Goal: Task Accomplishment & Management: Complete application form

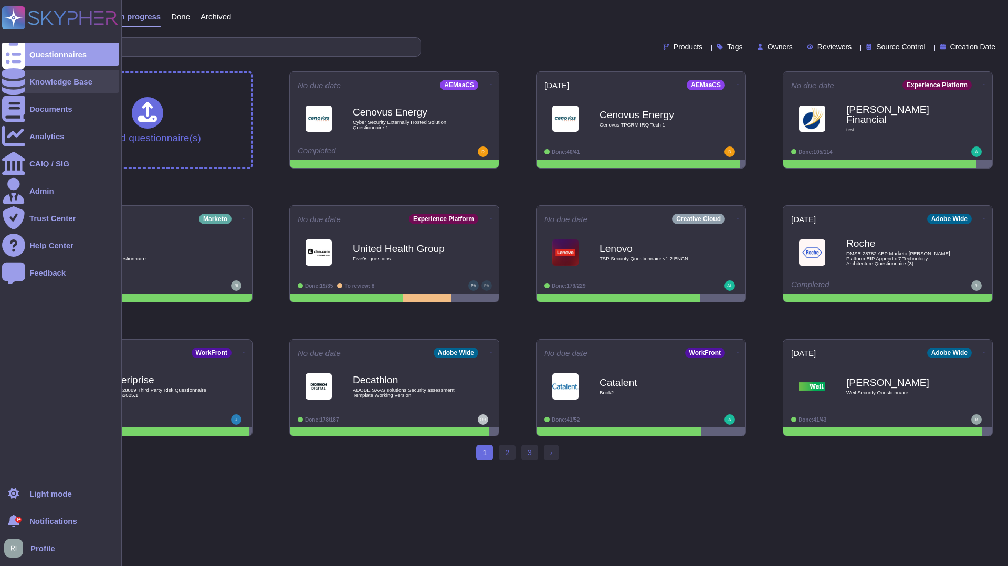
click at [67, 81] on div "Knowledge Base" at bounding box center [60, 82] width 63 height 8
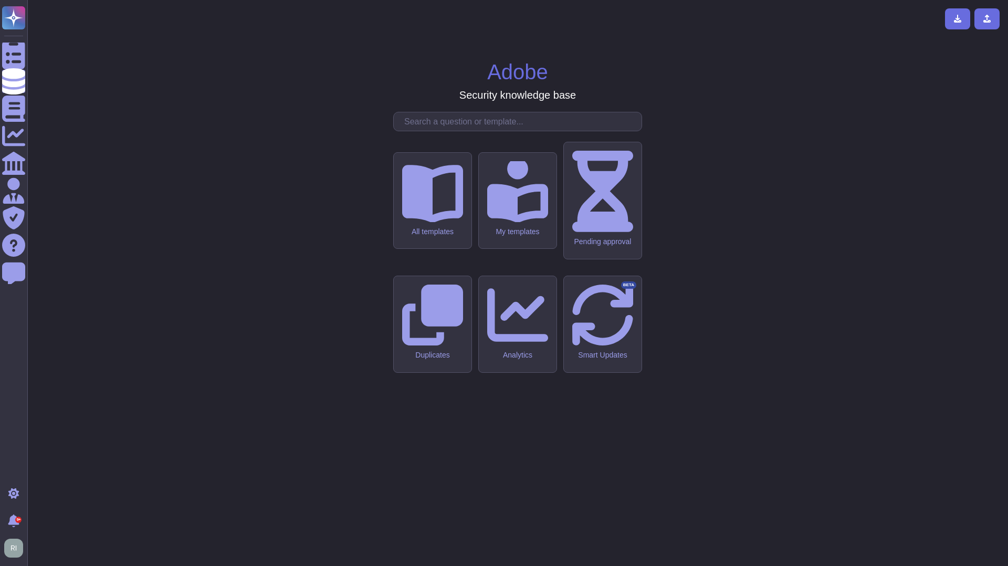
click at [483, 131] on input "text" at bounding box center [520, 121] width 243 height 18
click at [442, 223] on icon at bounding box center [432, 193] width 61 height 58
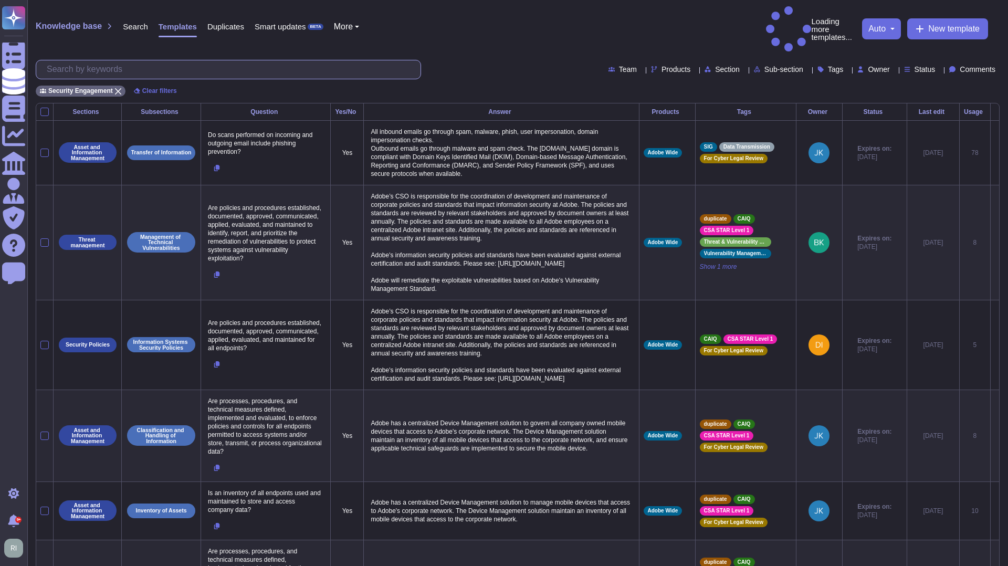
click at [201, 60] on input "text" at bounding box center [230, 69] width 379 height 18
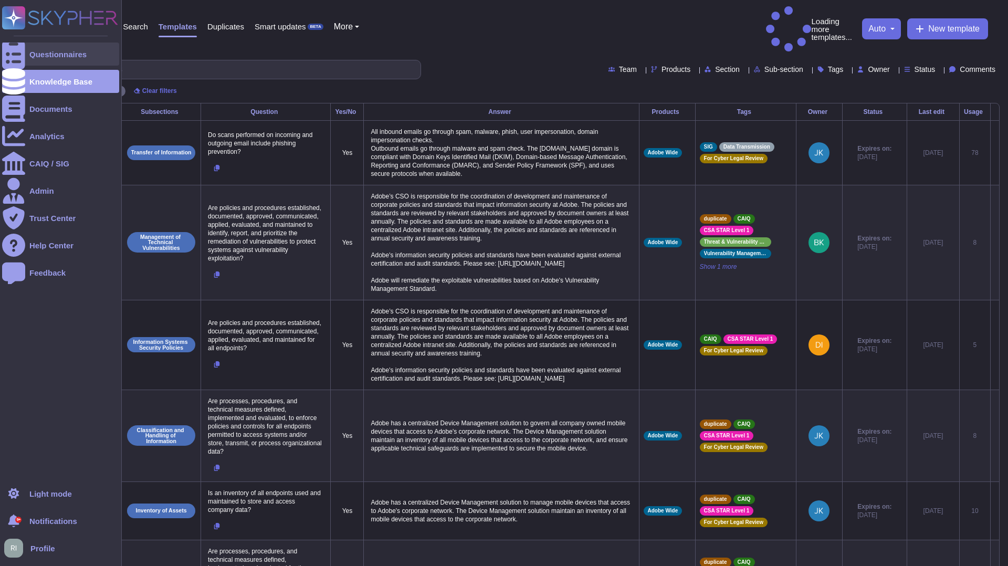
click at [67, 54] on div "Questionnaires" at bounding box center [57, 54] width 57 height 8
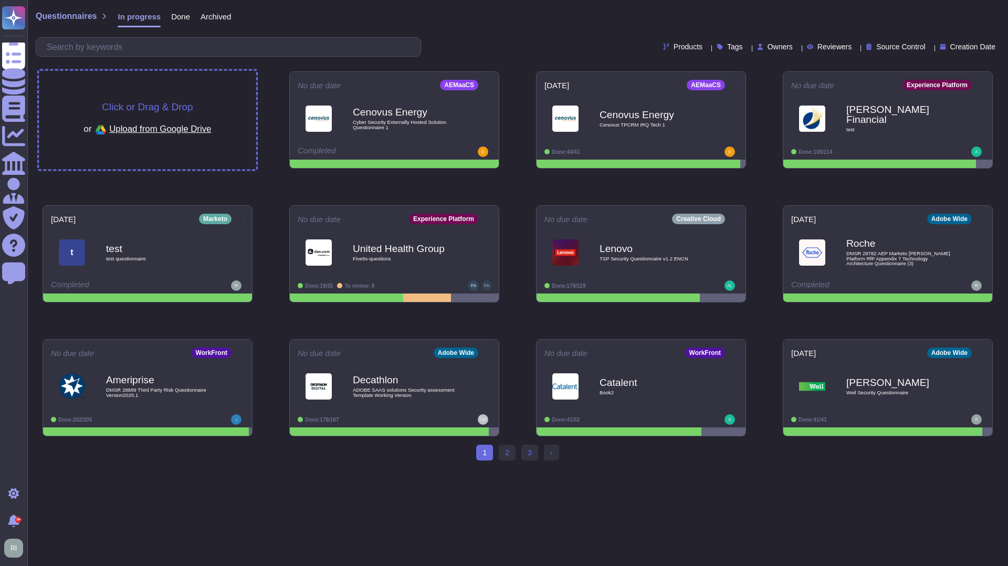
click at [185, 102] on span "Click or Drag & Drop" at bounding box center [147, 107] width 91 height 10
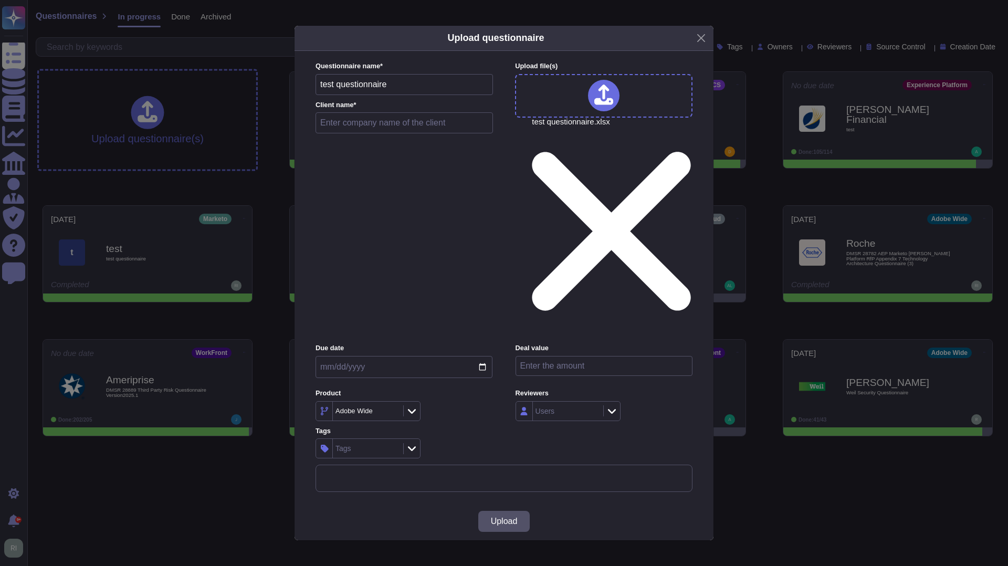
click at [412, 133] on input "text" at bounding box center [404, 122] width 177 height 21
type input "test"
click at [484, 356] on input "date" at bounding box center [404, 367] width 177 height 22
type input "[DATE]"
click at [412, 406] on icon at bounding box center [412, 411] width 8 height 11
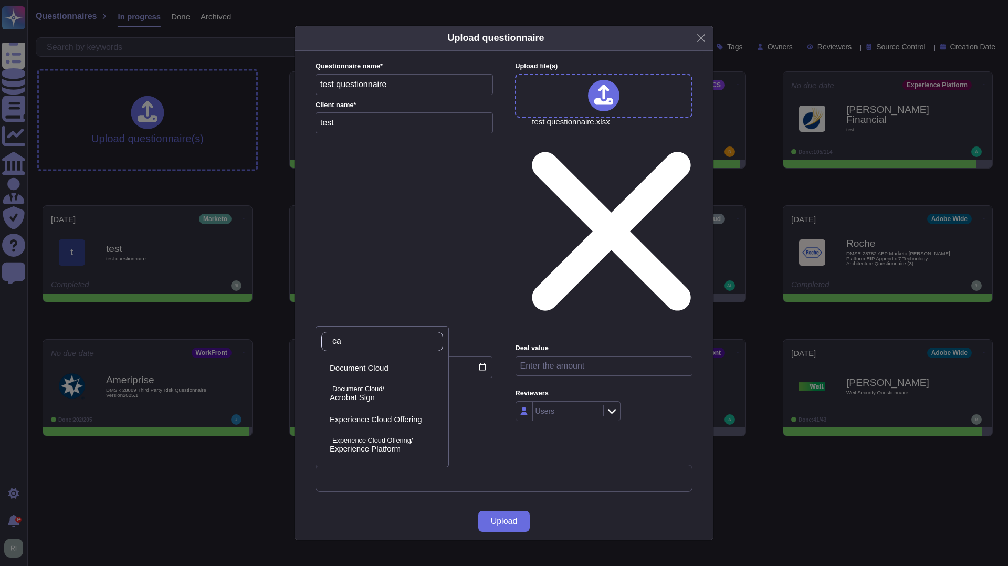
type input "cam"
click at [400, 372] on div "Campaign" at bounding box center [384, 371] width 109 height 9
click at [382, 407] on div "Campaign" at bounding box center [362, 411] width 55 height 8
type input "analy"
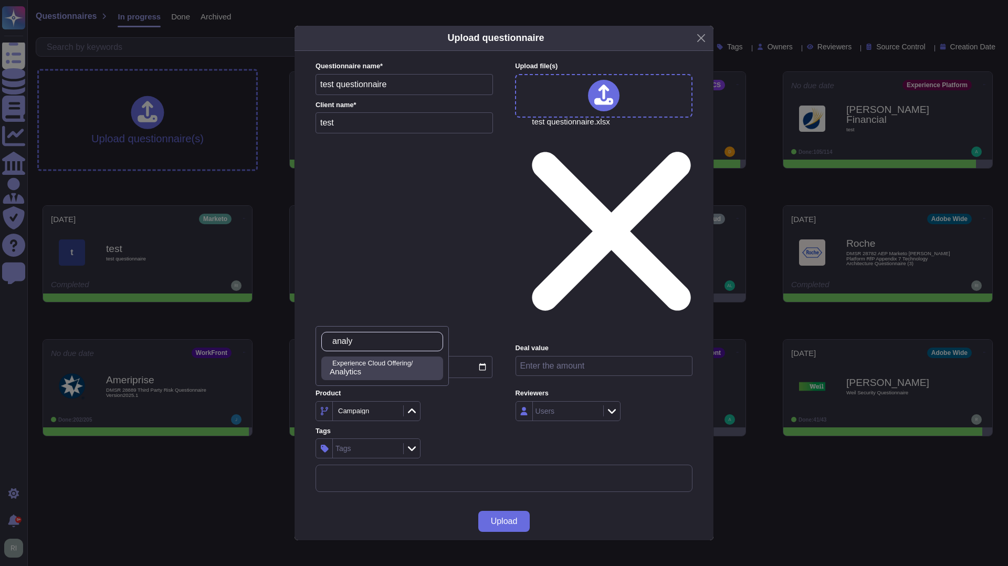
click at [399, 371] on div "Analytics" at bounding box center [384, 371] width 109 height 9
click at [613, 356] on input "number" at bounding box center [604, 366] width 177 height 20
type input "300000"
click at [352, 407] on div "Analytics" at bounding box center [351, 410] width 27 height 7
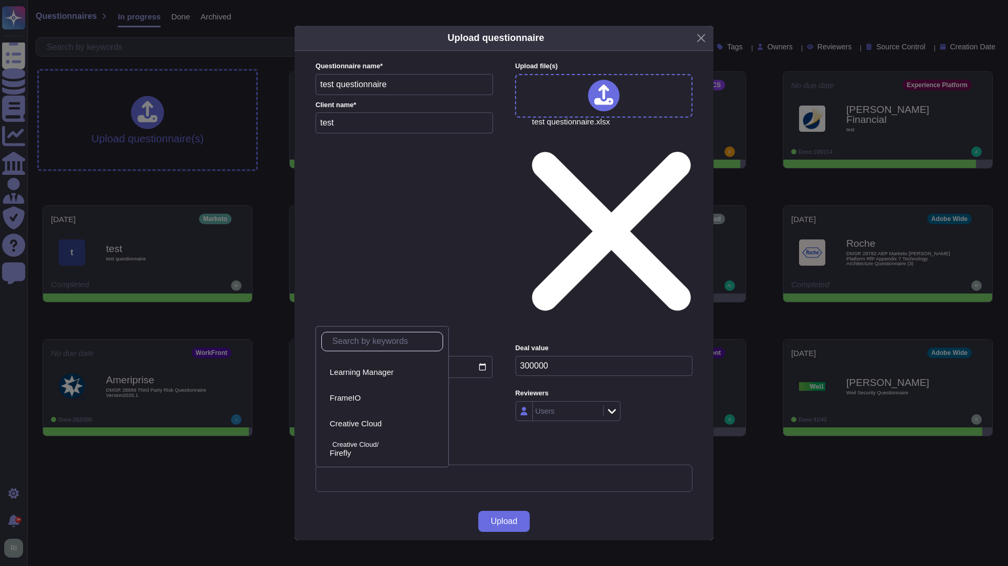
click at [412, 406] on icon at bounding box center [412, 411] width 8 height 11
click at [413, 409] on icon at bounding box center [412, 411] width 8 height 5
click at [327, 407] on icon at bounding box center [324, 411] width 8 height 8
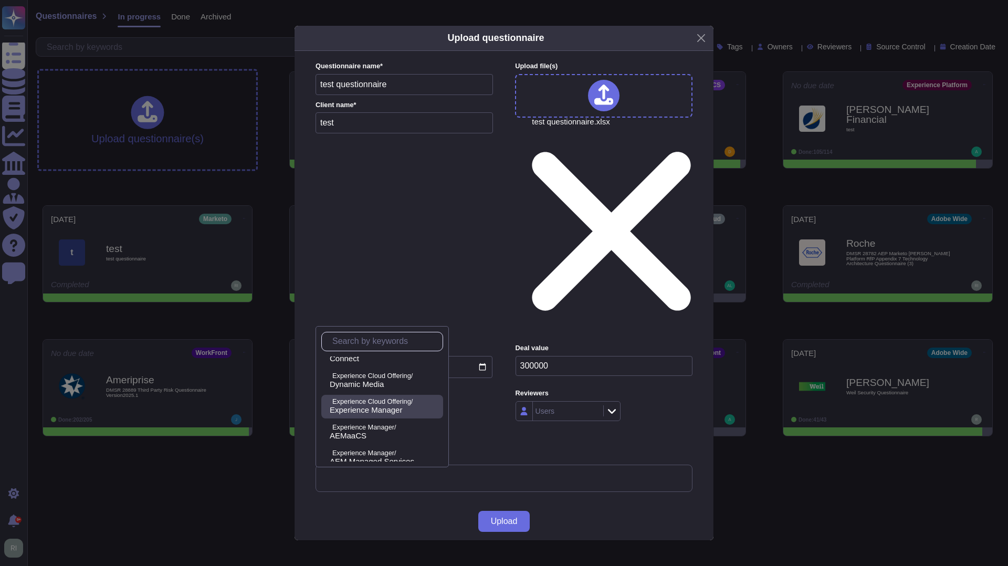
click at [405, 404] on p "Experience Cloud Offering/" at bounding box center [385, 401] width 107 height 7
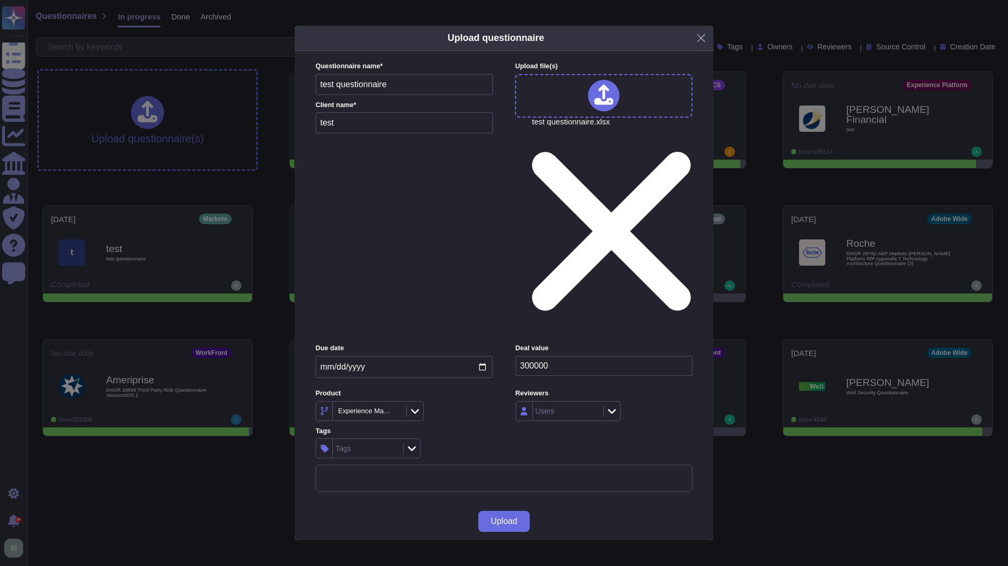
click at [373, 407] on div "Experience Manager" at bounding box center [365, 410] width 55 height 7
click at [454, 401] on div "Experience Manager" at bounding box center [404, 411] width 177 height 20
click at [375, 407] on div "Experience Manager" at bounding box center [364, 411] width 58 height 8
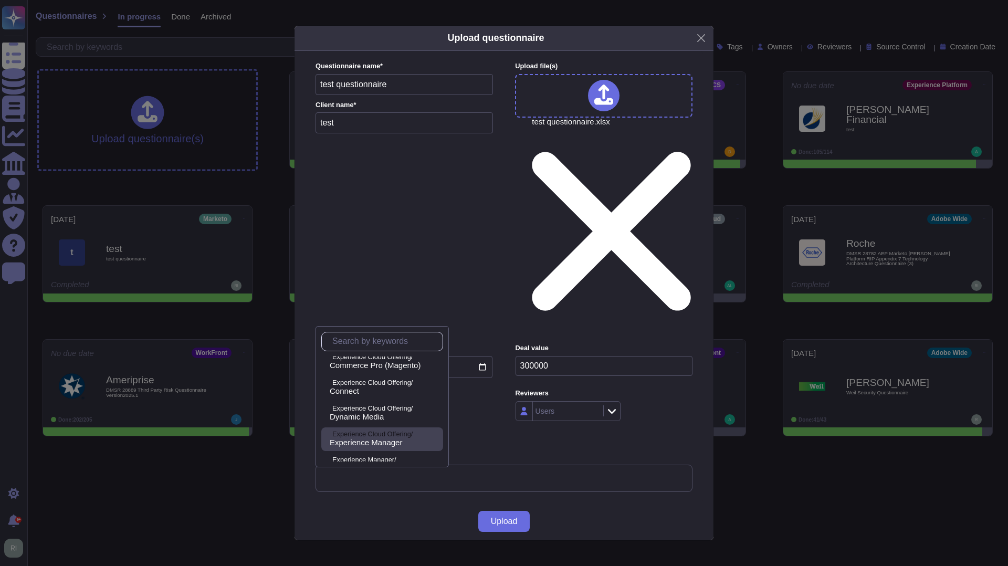
scroll to position [283, 0]
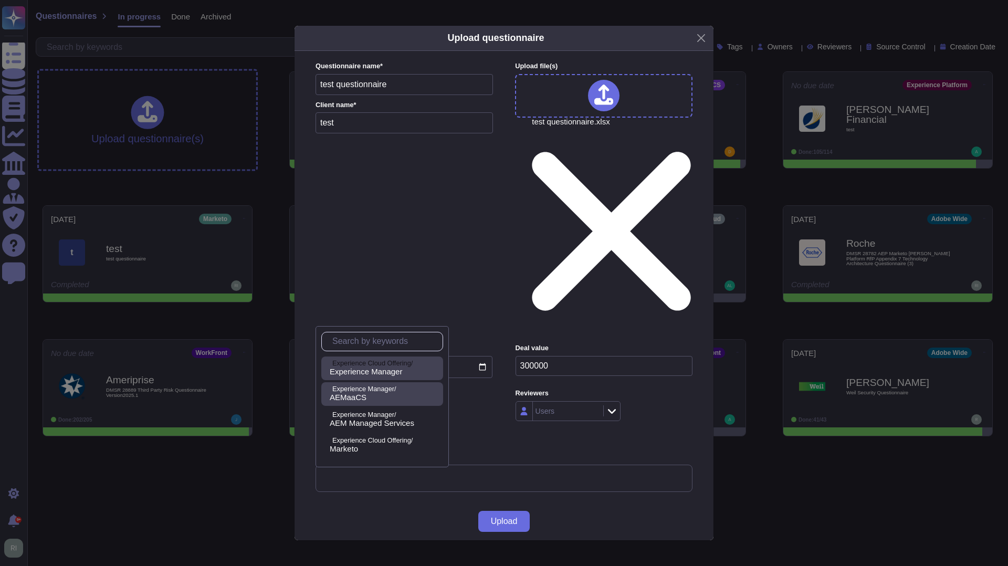
click at [401, 390] on p "Experience Manager/" at bounding box center [385, 389] width 107 height 7
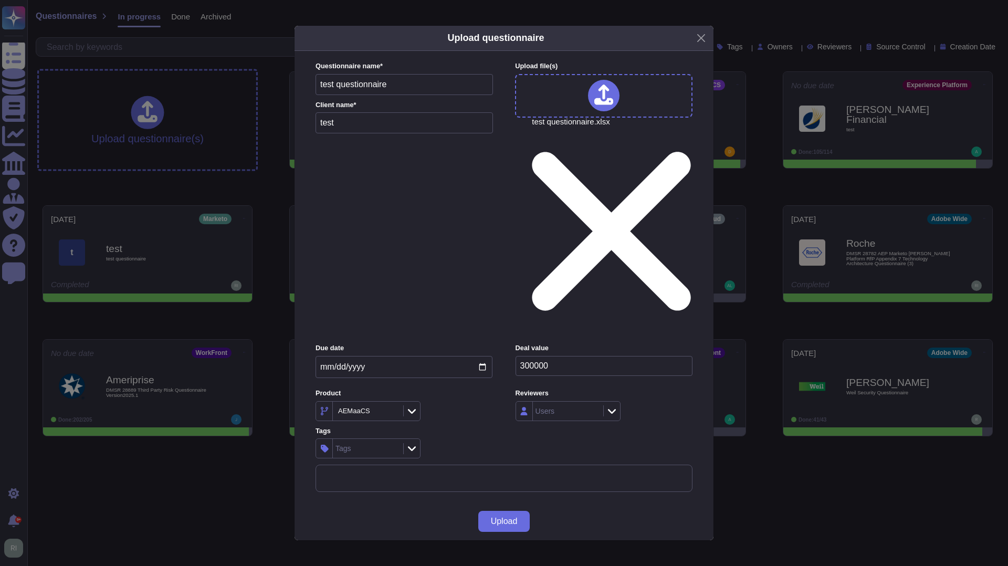
click at [369, 402] on div "AEMaaCS" at bounding box center [367, 411] width 68 height 19
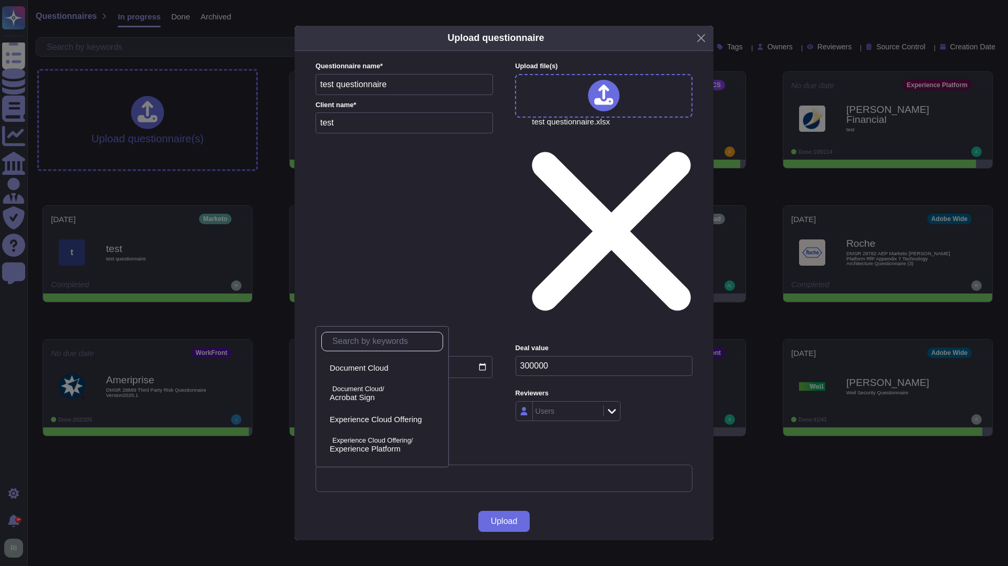
click at [396, 341] on input "text" at bounding box center [385, 341] width 116 height 18
type input "wi"
click at [394, 445] on icon at bounding box center [494, 546] width 202 height 202
click at [379, 402] on div "Adobe Wide" at bounding box center [367, 411] width 68 height 19
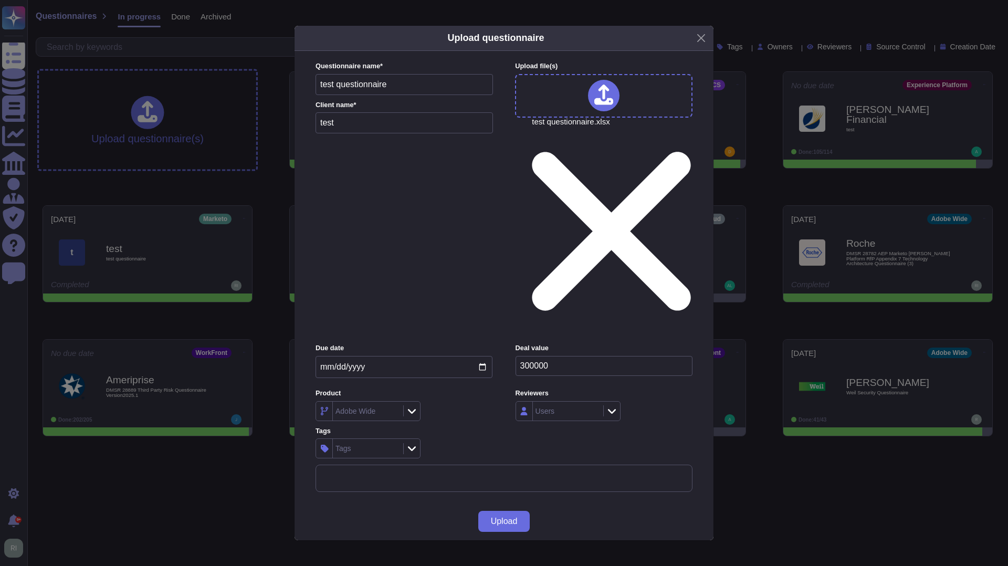
click at [372, 407] on div "Adobe Wide" at bounding box center [355, 410] width 40 height 7
drag, startPoint x: 396, startPoint y: 347, endPoint x: 414, endPoint y: 336, distance: 21.4
click at [396, 347] on input "wide" at bounding box center [385, 341] width 116 height 18
type input "wide"
click at [410, 406] on icon at bounding box center [412, 411] width 8 height 11
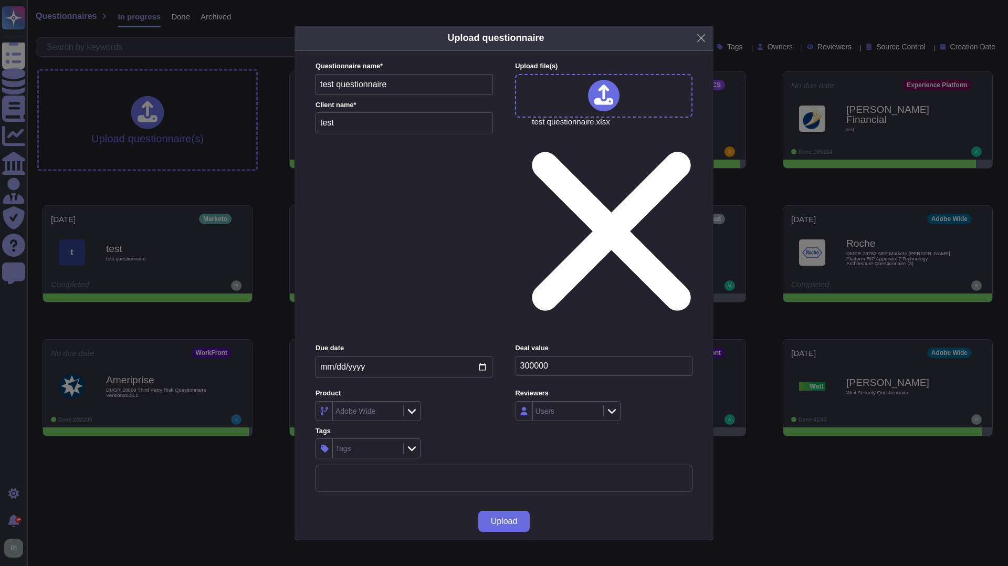
click at [411, 405] on div at bounding box center [411, 411] width 17 height 12
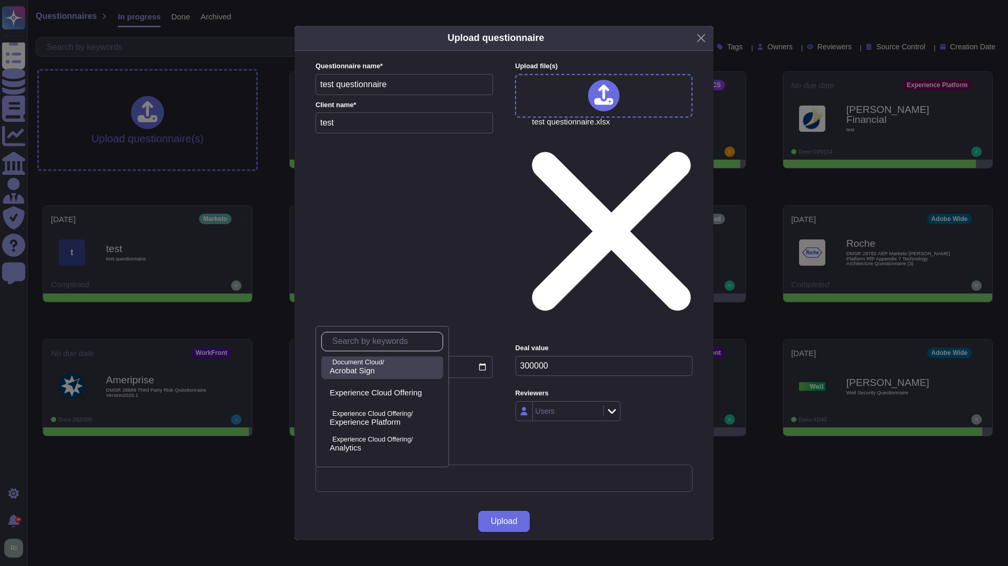
scroll to position [0, 0]
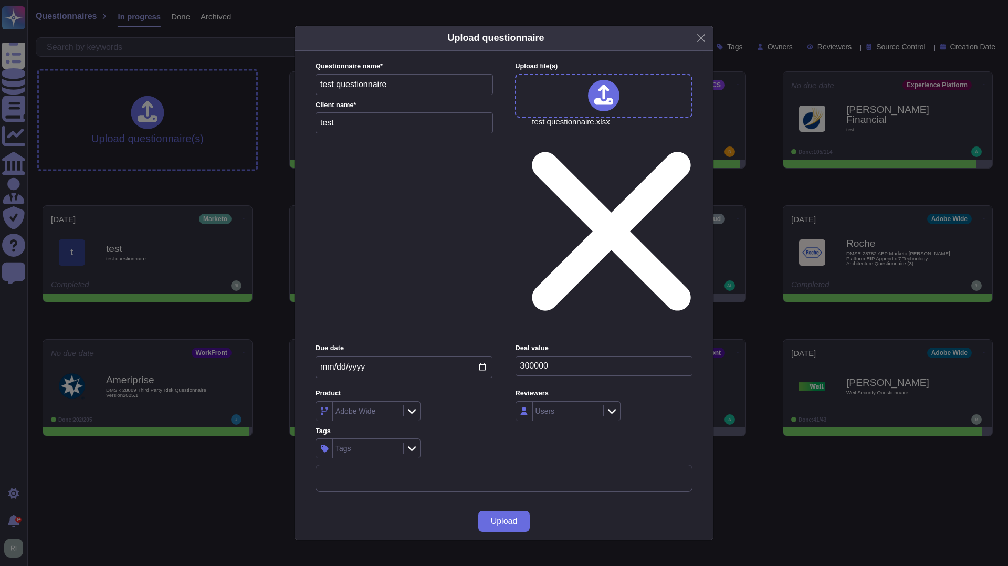
click at [456, 343] on div "Due date [DATE] Deal value 300000 Product Adobe Wide Reviewers Users Tags Tags" at bounding box center [504, 400] width 377 height 115
click at [379, 439] on div "Tags" at bounding box center [367, 448] width 68 height 19
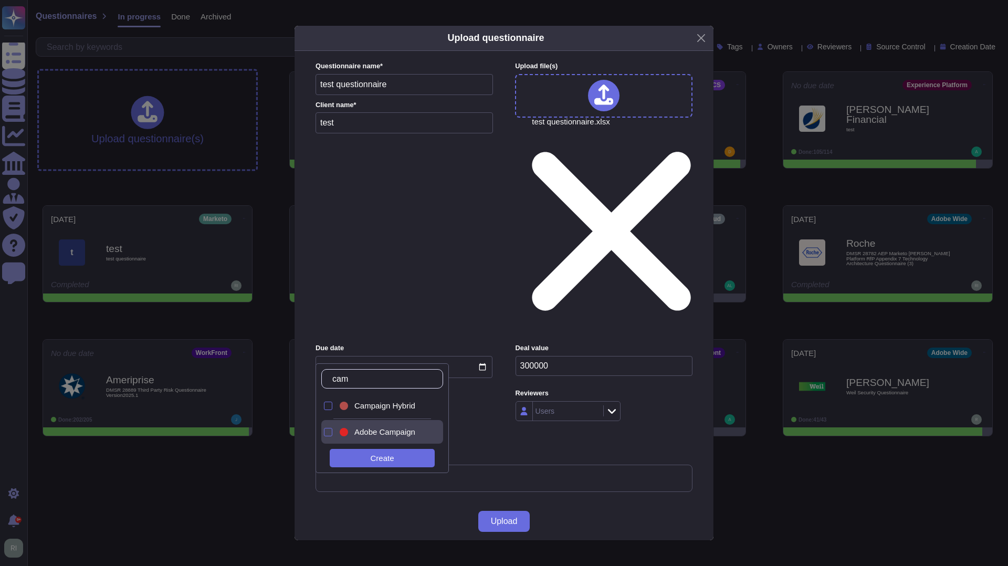
click at [329, 436] on div at bounding box center [326, 432] width 11 height 24
click at [395, 376] on input "cam" at bounding box center [385, 379] width 116 height 18
drag, startPoint x: 388, startPoint y: 385, endPoint x: 303, endPoint y: 373, distance: 85.3
click at [304, 373] on body "Questionnaires Knowledge Base Documents Analytics CAIQ / SIG Admin Trust Center…" at bounding box center [504, 234] width 1008 height 469
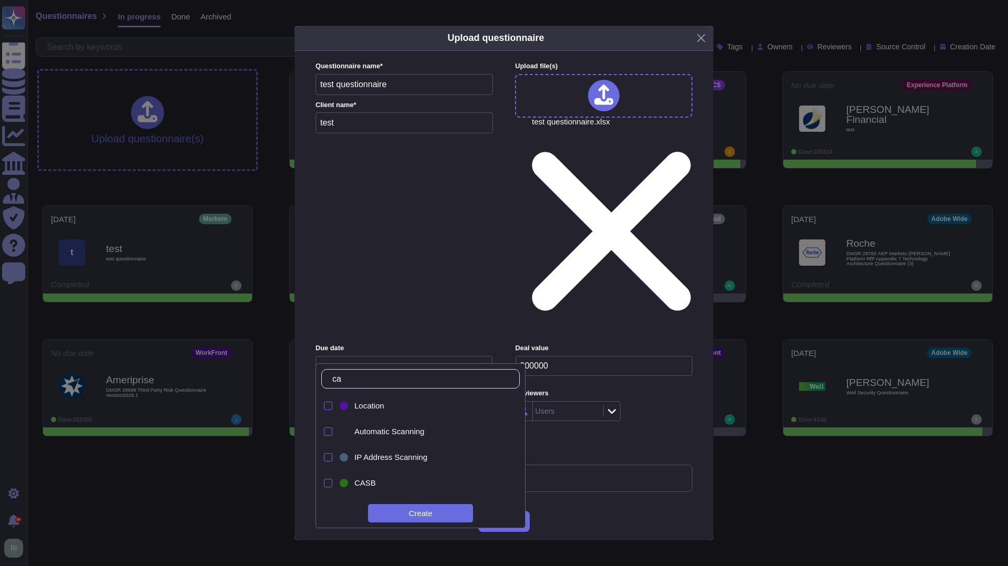
type input "c"
type input "a"
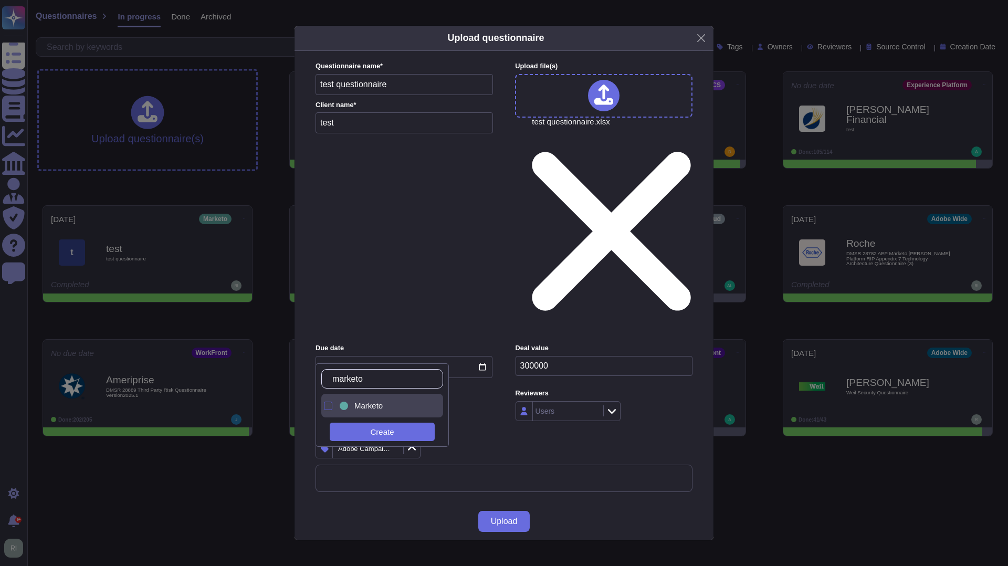
click at [329, 405] on div at bounding box center [328, 406] width 8 height 8
drag, startPoint x: 401, startPoint y: 385, endPoint x: 335, endPoint y: 384, distance: 66.2
click at [338, 384] on input "marketo" at bounding box center [385, 379] width 116 height 18
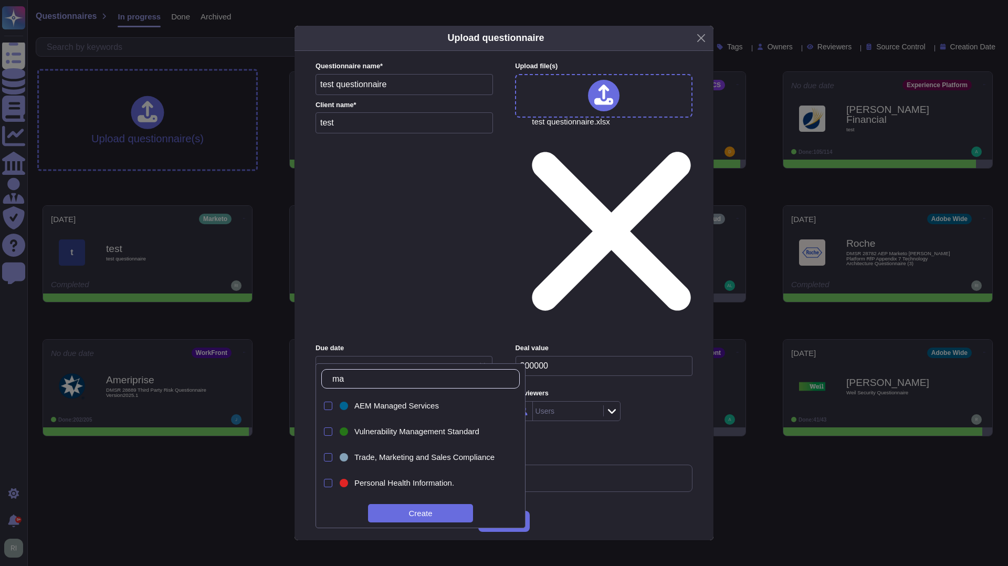
type input "m"
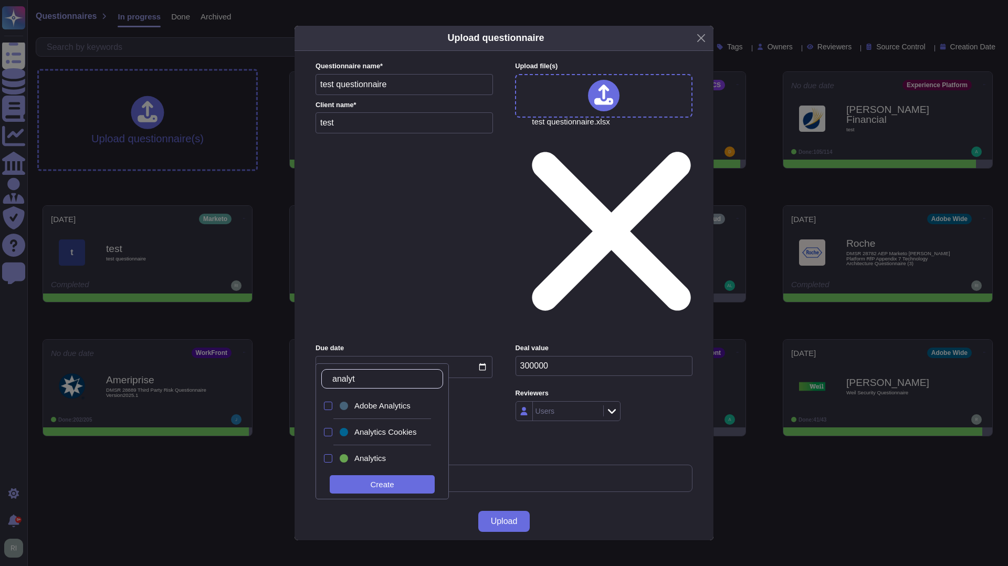
type input "analyti"
click at [324, 405] on div at bounding box center [328, 406] width 8 height 8
click at [505, 343] on div "Due date [DATE] Deal value 300000 Product Adobe Wide Reviewers Users Tags 3 ite…" at bounding box center [504, 400] width 377 height 115
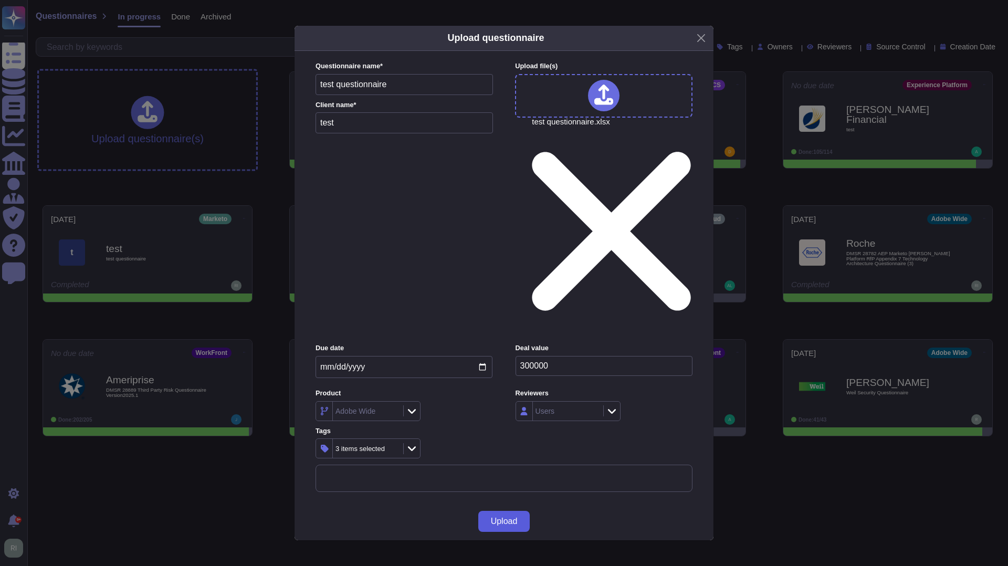
click at [512, 517] on span "Upload" at bounding box center [504, 521] width 27 height 8
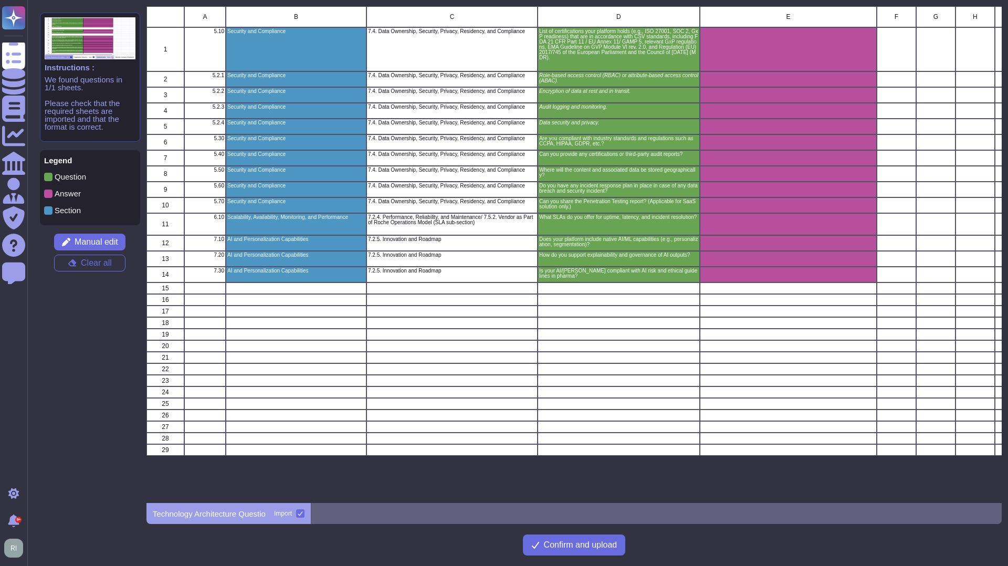
scroll to position [497, 855]
click at [591, 545] on span "Confirm and upload" at bounding box center [581, 545] width 74 height 8
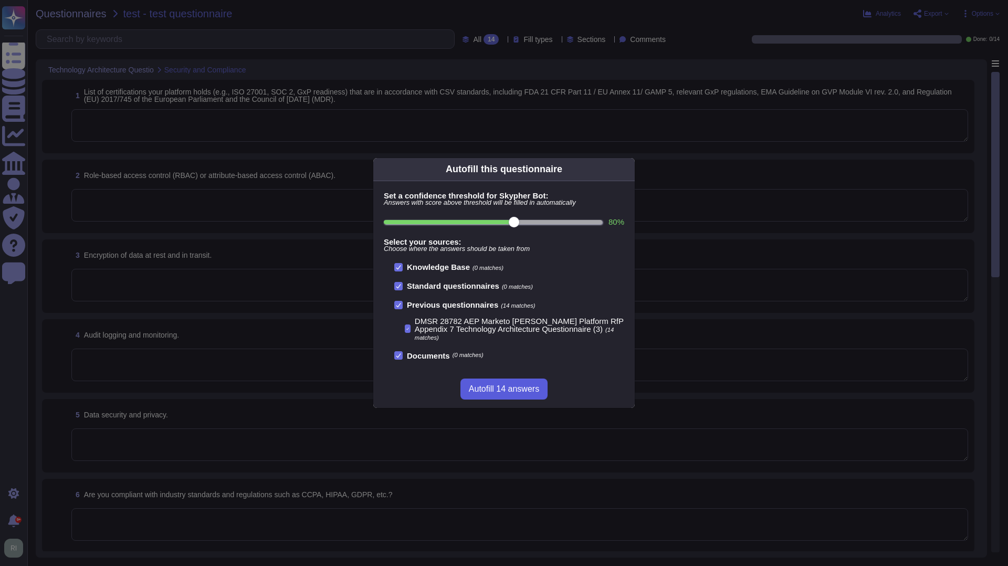
click at [513, 390] on span "Autofill 14 answers" at bounding box center [504, 389] width 70 height 8
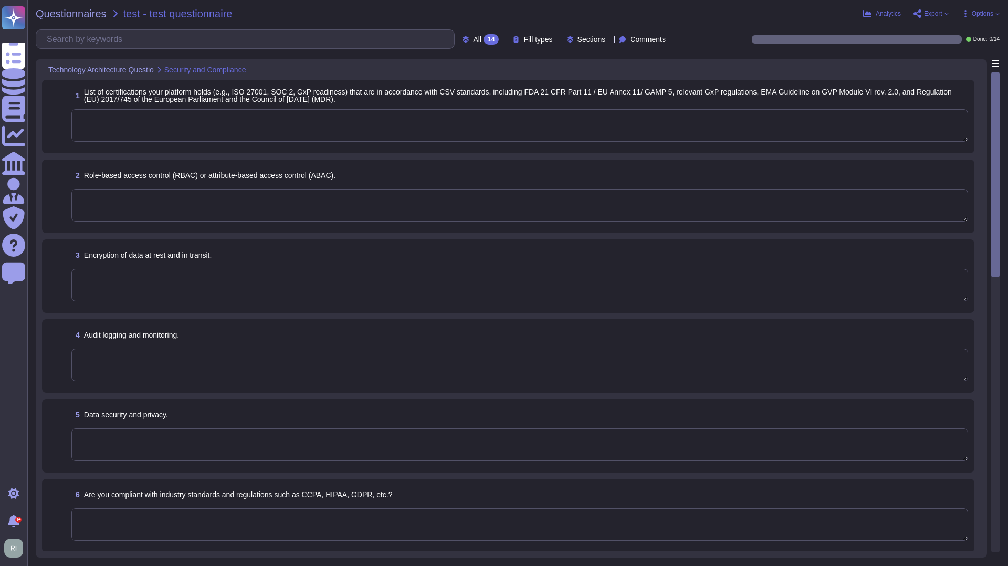
type textarea "Please refer to the Master Compliance list available here: [URL][DOMAIN_NAME]"
type textarea "Lorem'i dolorsitametco adipisc elitsedd eius-tempo incidi. Utlaboree dol magnaa…"
type textarea "Adobe utilizes AES-256 bit encryption at rest and TLS v1.2 or higher for data i…"
type textarea "Systems that collect, store, process, transmit, dispose of data, accept network…"
type textarea "As part of Adobe's privacy by design philosophy, Adobe undertakes Privacy Impac…"
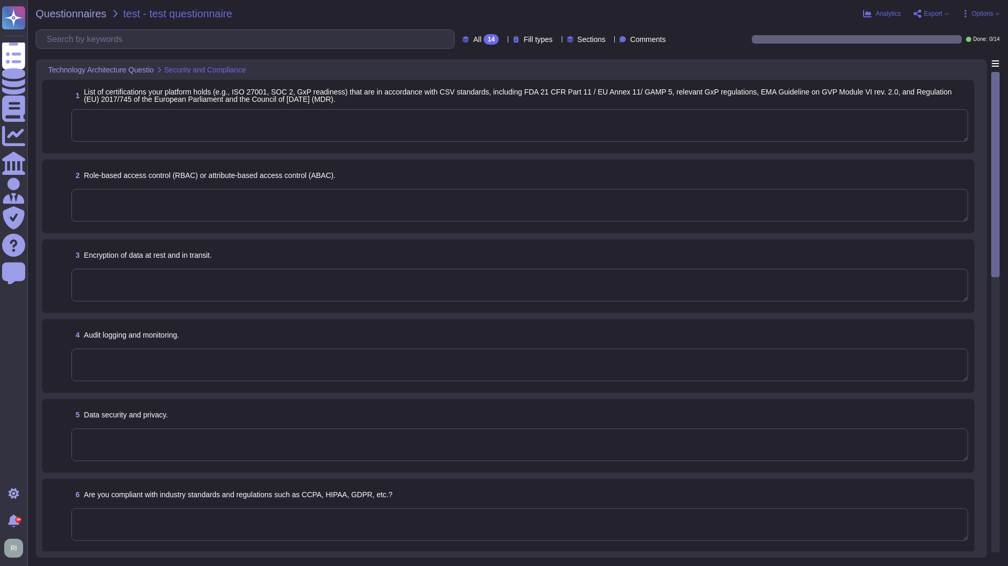
type textarea "Yes, see. [URL][DOMAIN_NAME]"
type textarea "Third-party audit or certification reports are available under NDA and can be r…"
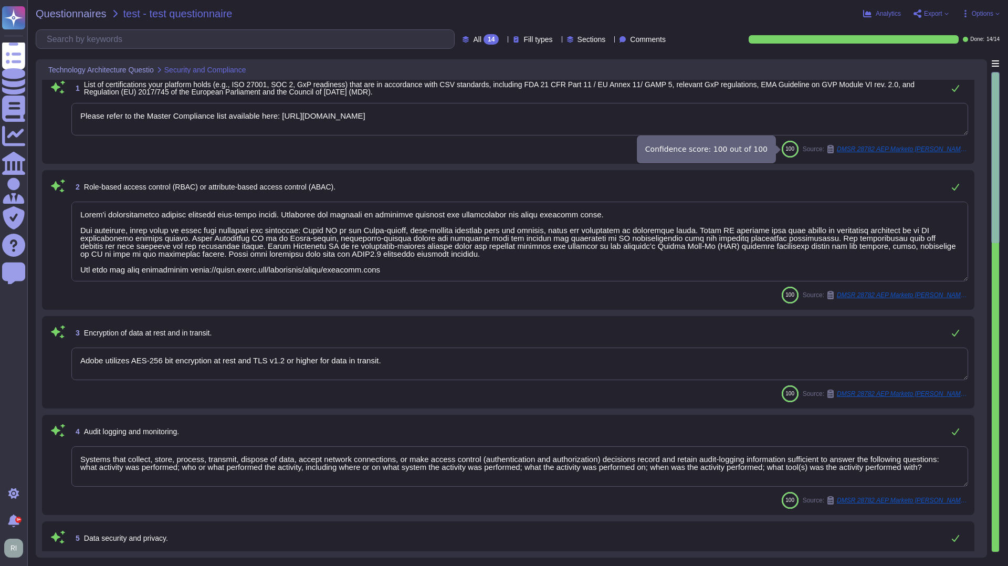
click at [789, 157] on div "100" at bounding box center [790, 149] width 17 height 17
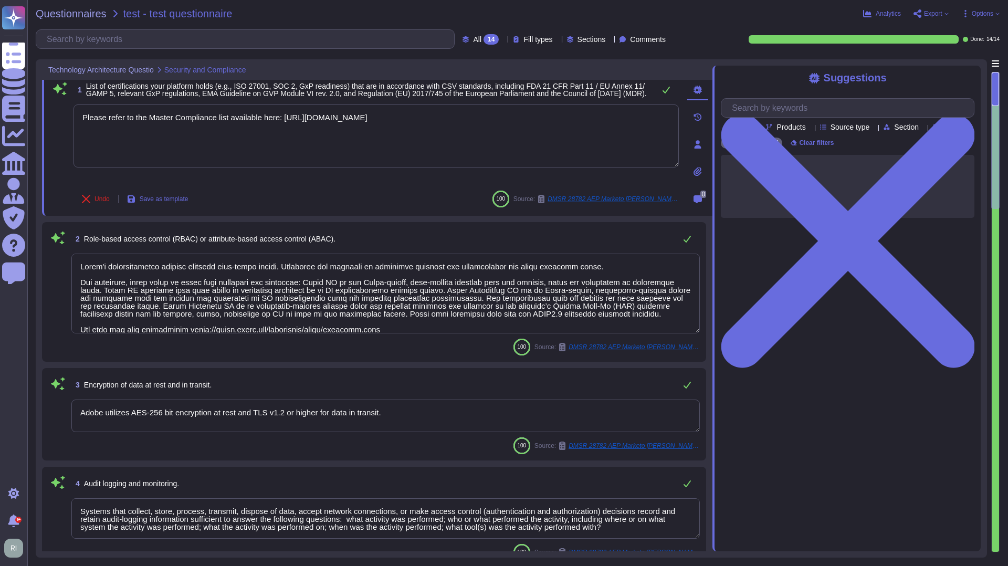
scroll to position [17, 0]
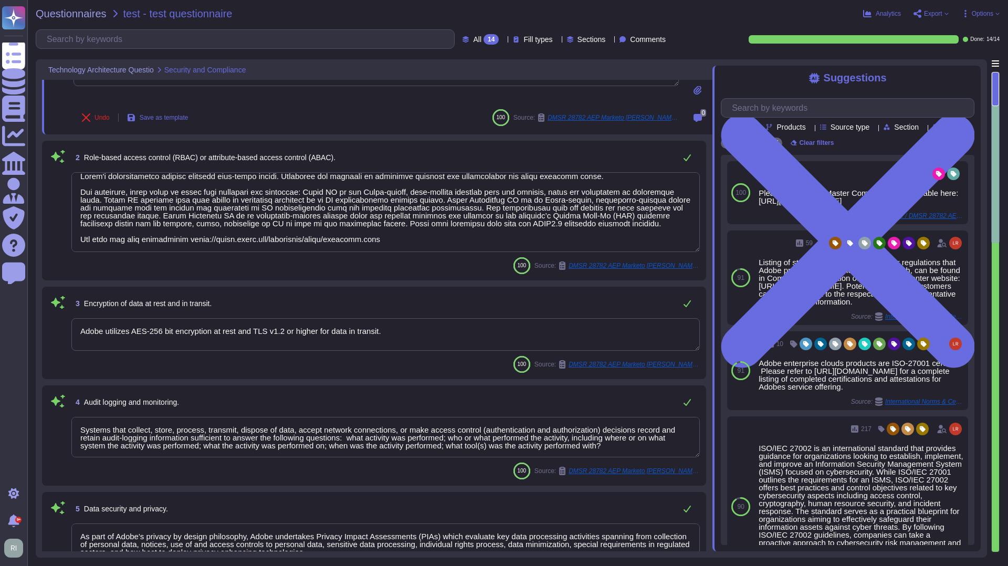
type textarea "Storage location is dependent upon implementation and is normally determined du…"
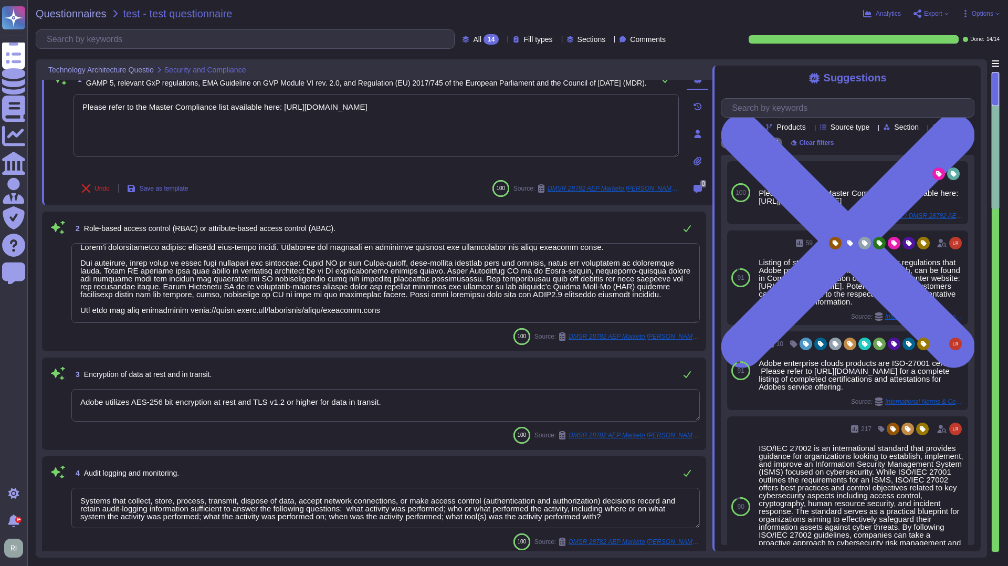
scroll to position [0, 0]
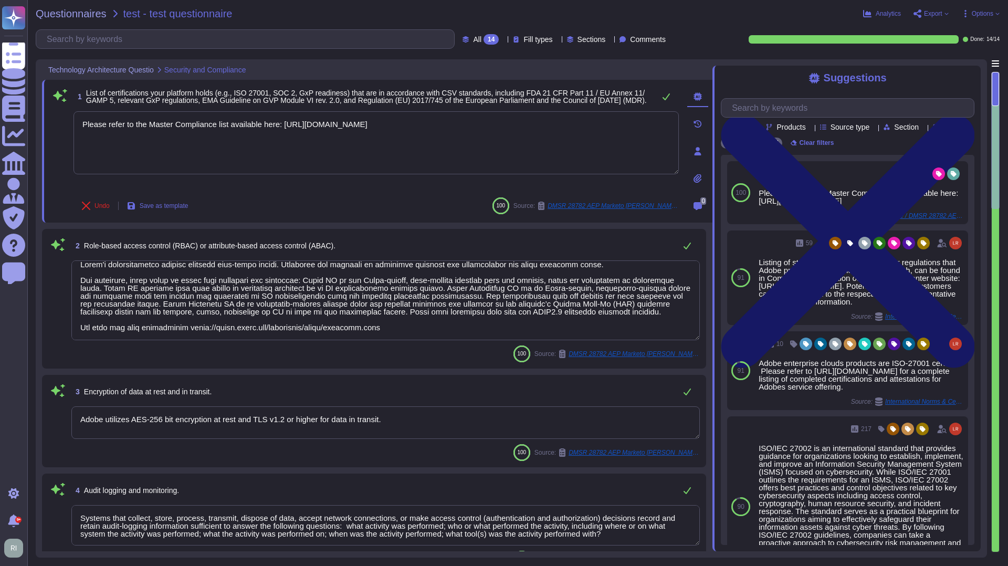
click at [965, 77] on icon at bounding box center [848, 241] width 254 height 338
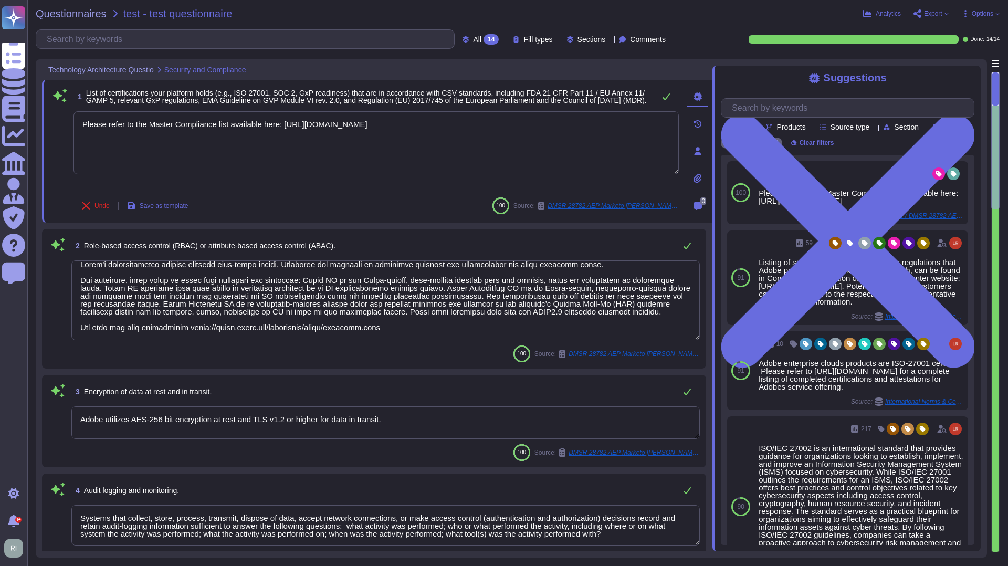
scroll to position [1, 0]
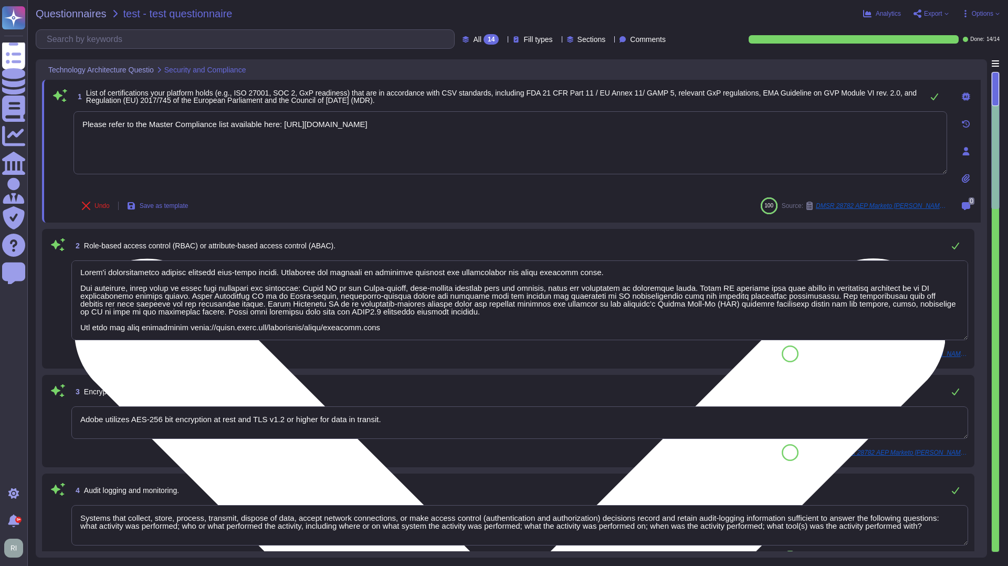
click at [137, 124] on textarea "Please refer to the Master Compliance list available here: [URL][DOMAIN_NAME]" at bounding box center [511, 142] width 874 height 63
type textarea "Third-party audit or certification reports are available under NDA and can be r…"
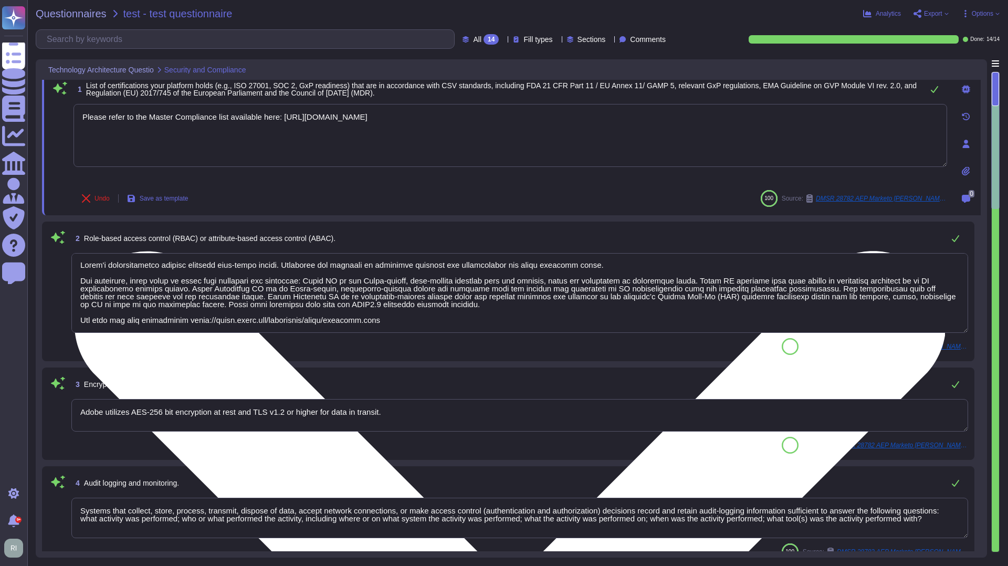
scroll to position [5, 0]
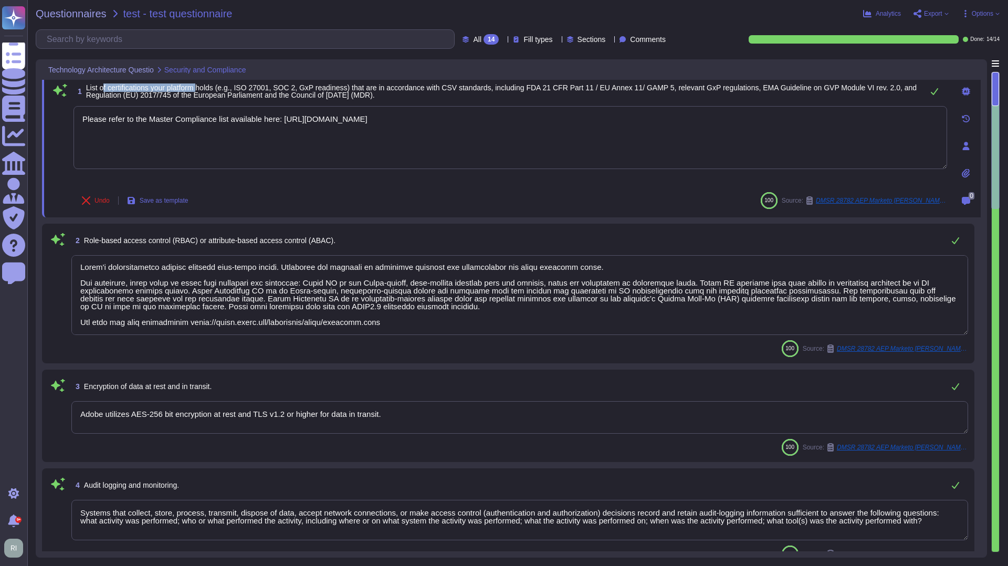
drag, startPoint x: 104, startPoint y: 89, endPoint x: 207, endPoint y: 89, distance: 102.4
click at [207, 89] on span "List of certifications your platform holds (e.g., ISO 27001, SOC 2, GxP readine…" at bounding box center [501, 91] width 831 height 16
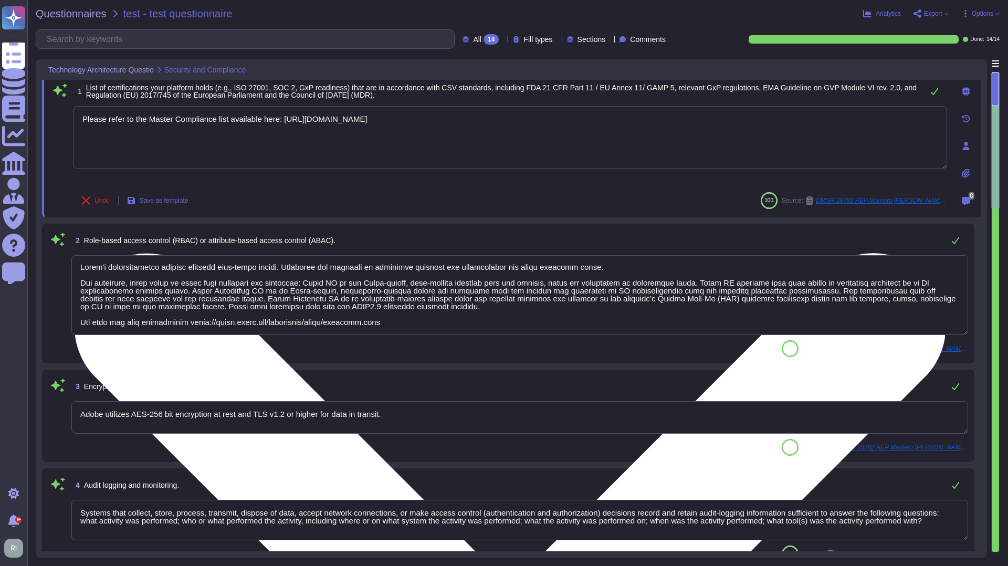
drag, startPoint x: 146, startPoint y: 120, endPoint x: 338, endPoint y: 126, distance: 191.7
click at [338, 126] on textarea "Please refer to the Master Compliance list available here: [URL][DOMAIN_NAME]" at bounding box center [511, 137] width 874 height 63
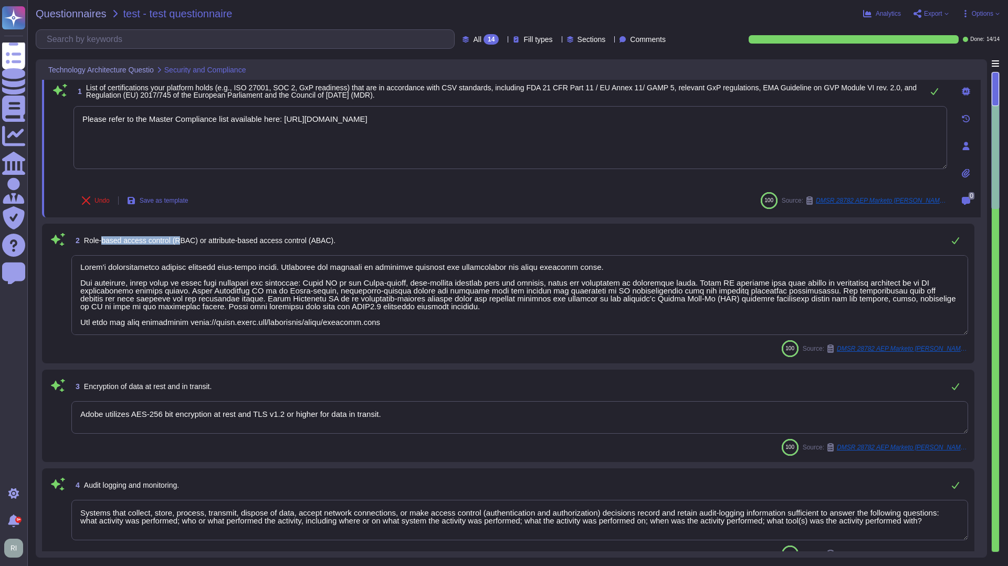
drag, startPoint x: 96, startPoint y: 239, endPoint x: 178, endPoint y: 239, distance: 82.4
click at [178, 239] on span "Role-based access control (RBAC) or attribute-based access control (ABAC)." at bounding box center [209, 240] width 251 height 8
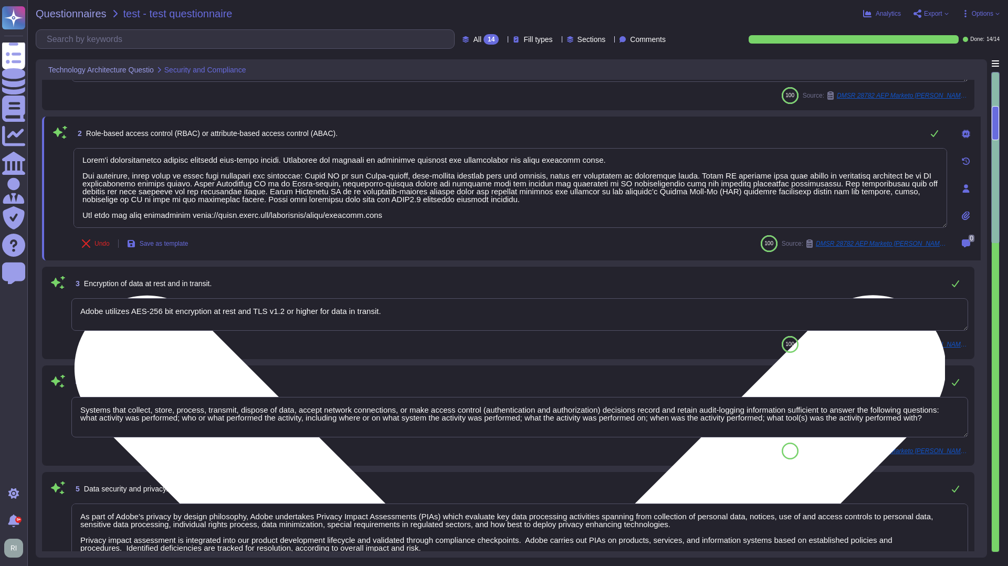
type textarea "Storage location is dependent upon implementation and is normally determined du…"
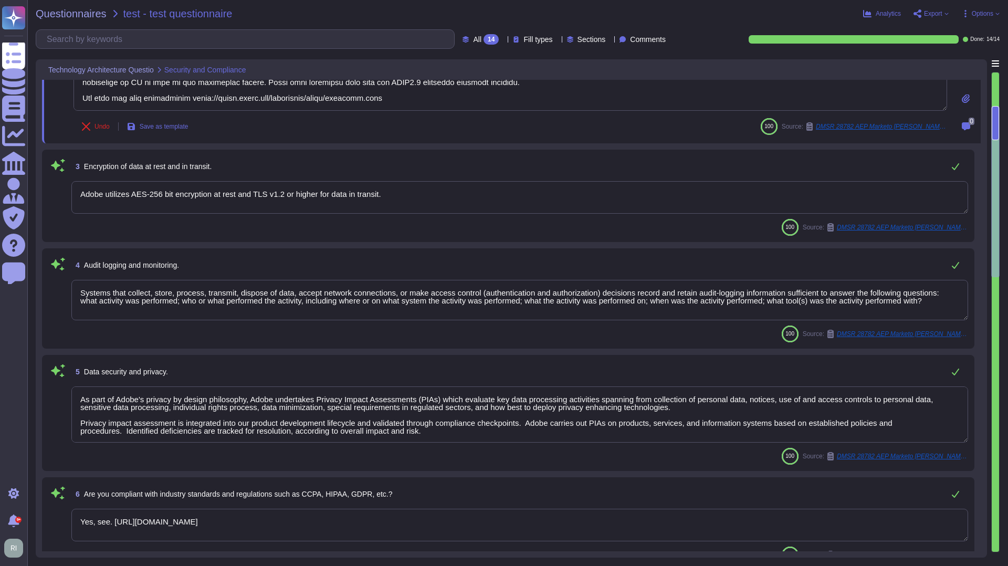
scroll to position [190, 0]
type textarea "Lor Ipsumdol Sitametc Adip eli seddoeiusm temporinci utl etdolo mag aliquaenim …"
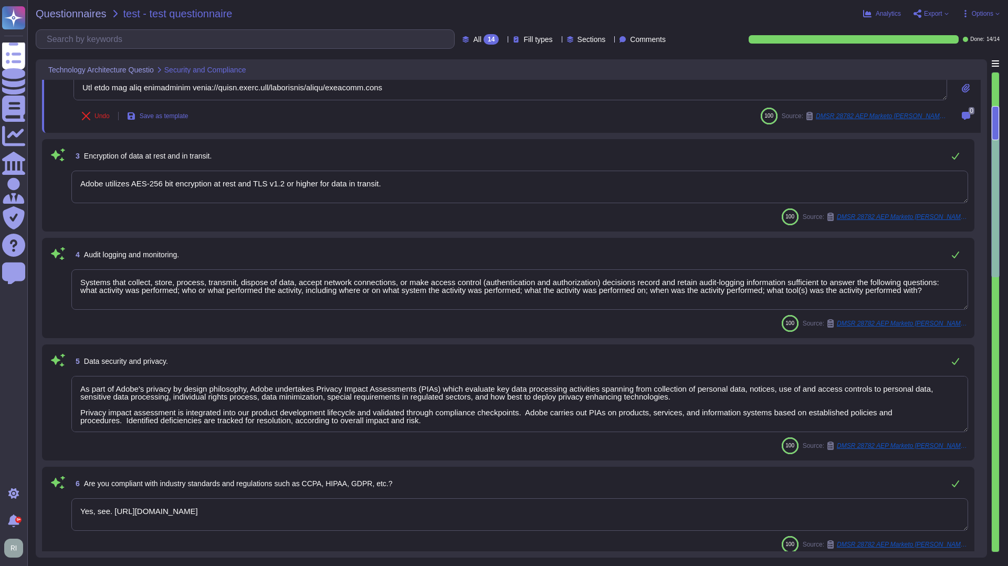
scroll to position [224, 0]
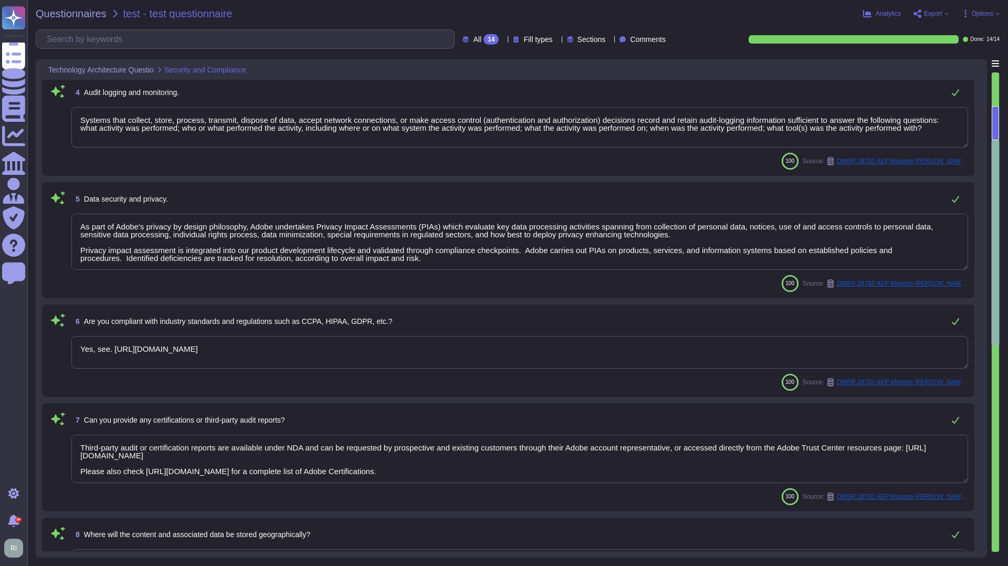
type textarea "Adobe does not share the full results of a Penetration Test. The Security Testi…"
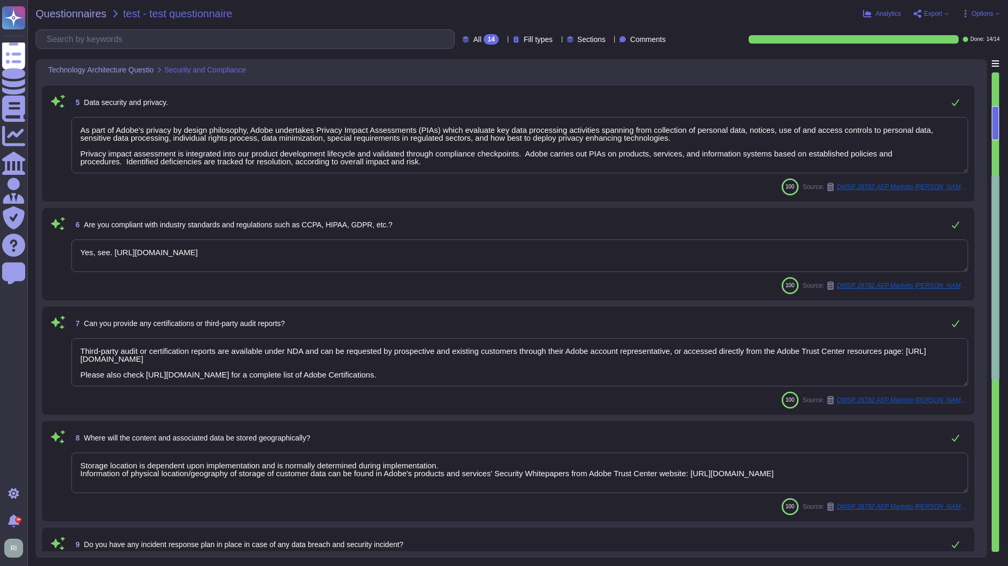
scroll to position [445, 0]
type textarea "The Adobe Service Commitments page describes Adobe’s service availability for t…"
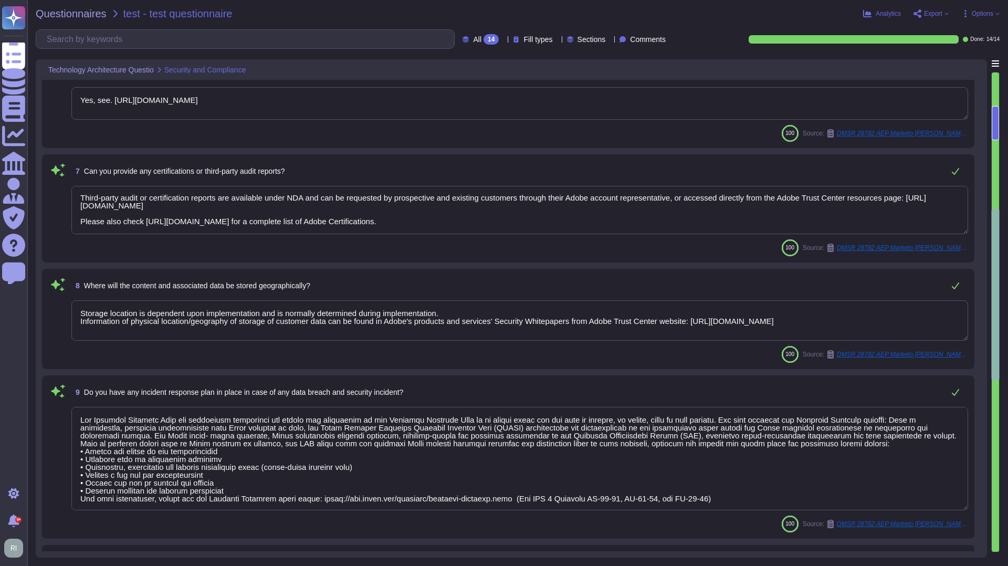
scroll to position [650, 0]
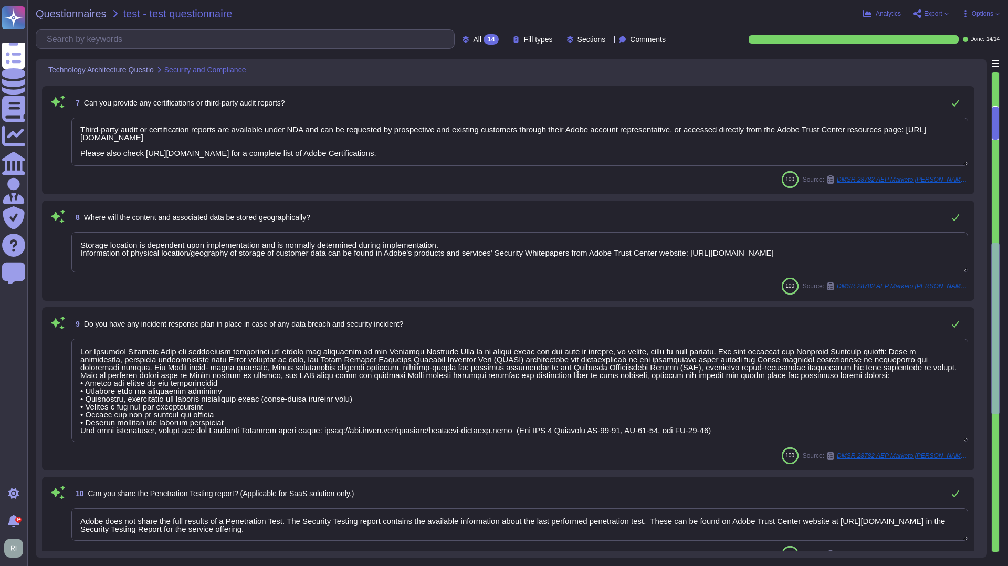
type textarea "Yes"
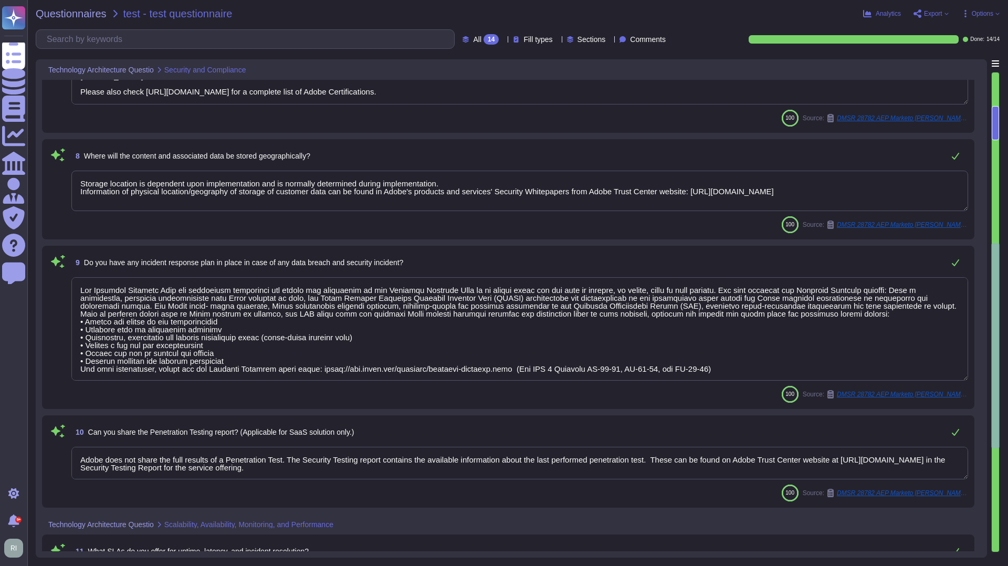
type textarea "Adobe Artificial Intelligence offerings go through Adobe's responsible AI Ethic…"
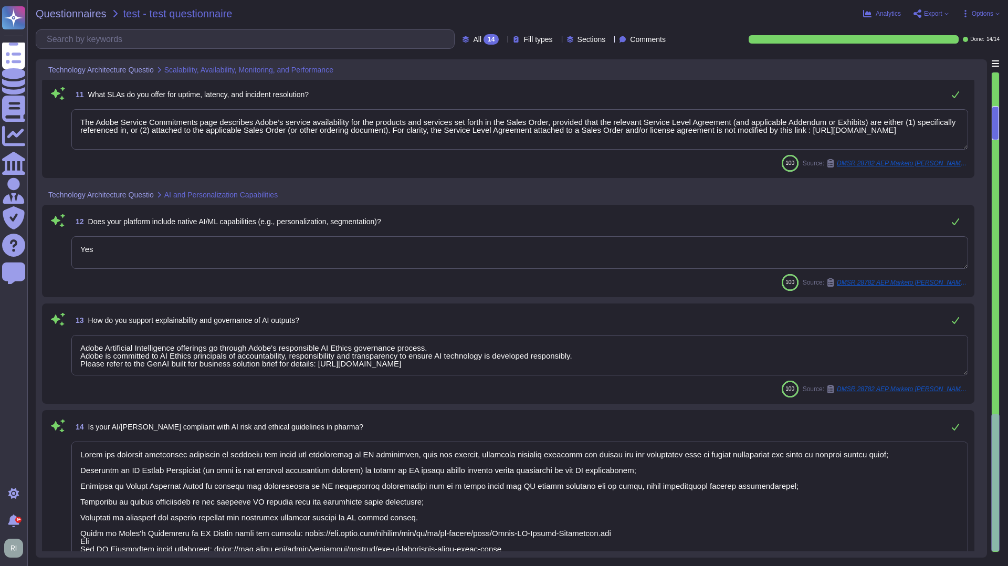
type textarea "Adobe has deployed governance processes to evaluate and track the performance o…"
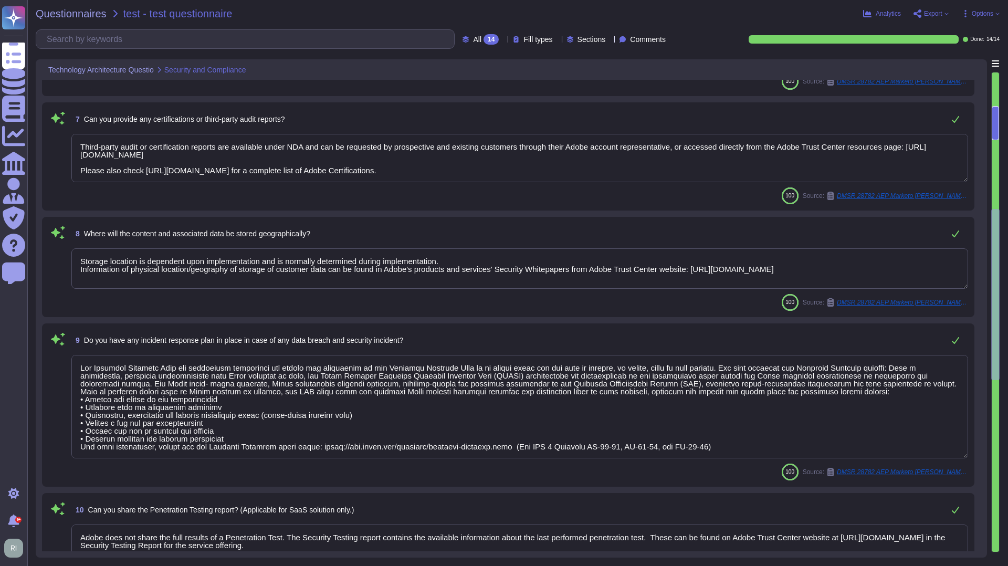
type textarea "Lorem'i dolorsitametco adipisc elitsedd eius-tempo incidi. Utlaboree dol magnaa…"
type textarea "Adobe utilizes AES-256 bit encryption at rest and TLS v1.2 or higher for data i…"
type textarea "Systems that collect, store, process, transmit, dispose of data, accept network…"
type textarea "As part of Adobe's privacy by design philosophy, Adobe undertakes Privacy Impac…"
type textarea "Yes, see. [URL][DOMAIN_NAME]"
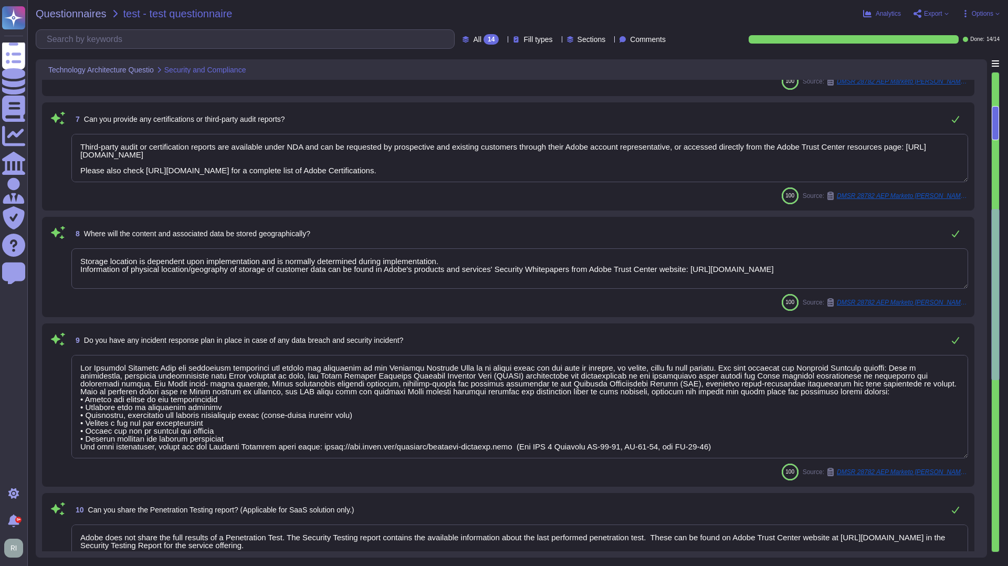
type textarea "Third-party audit or certification reports are available under NDA and can be r…"
type textarea "Storage location is dependent upon implementation and is normally determined du…"
type textarea "Lor Ipsumdol Sitametc Adip eli seddoeiusm temporinci utl etdolo mag aliquaenim …"
type textarea "Adobe does not share the full results of a Penetration Test. The Security Testi…"
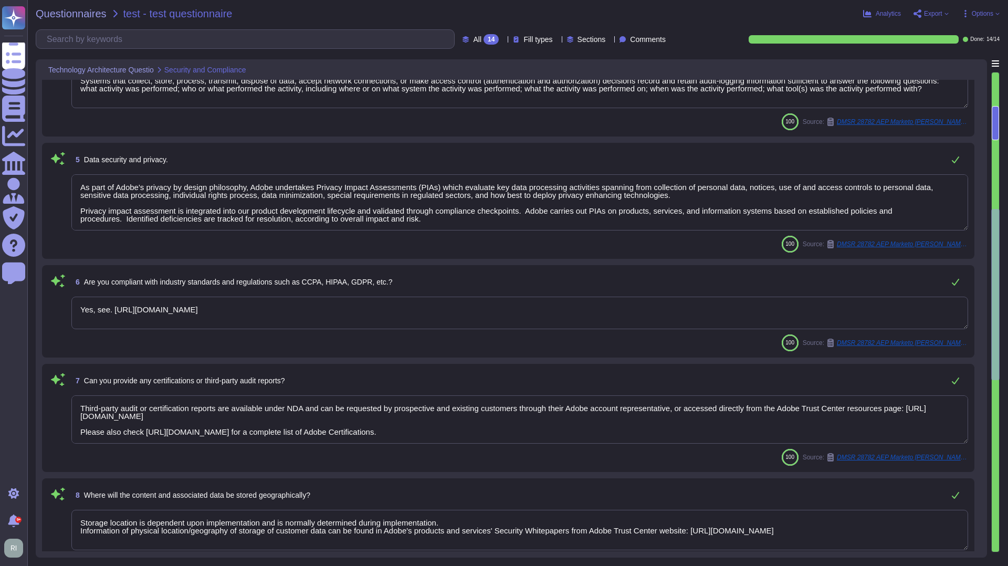
scroll to position [304, 0]
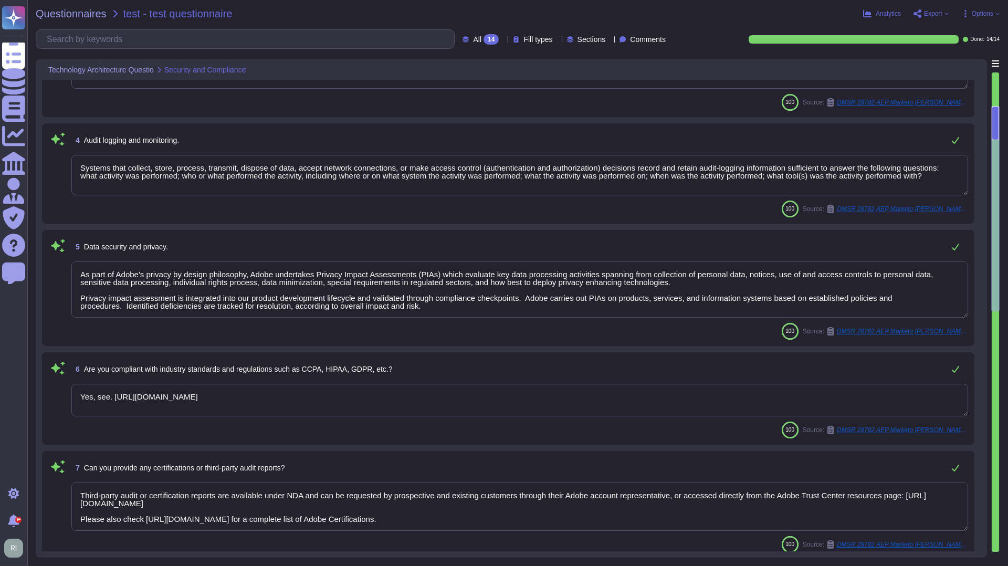
type textarea "Please refer to the Master Compliance list available here: [URL][DOMAIN_NAME]"
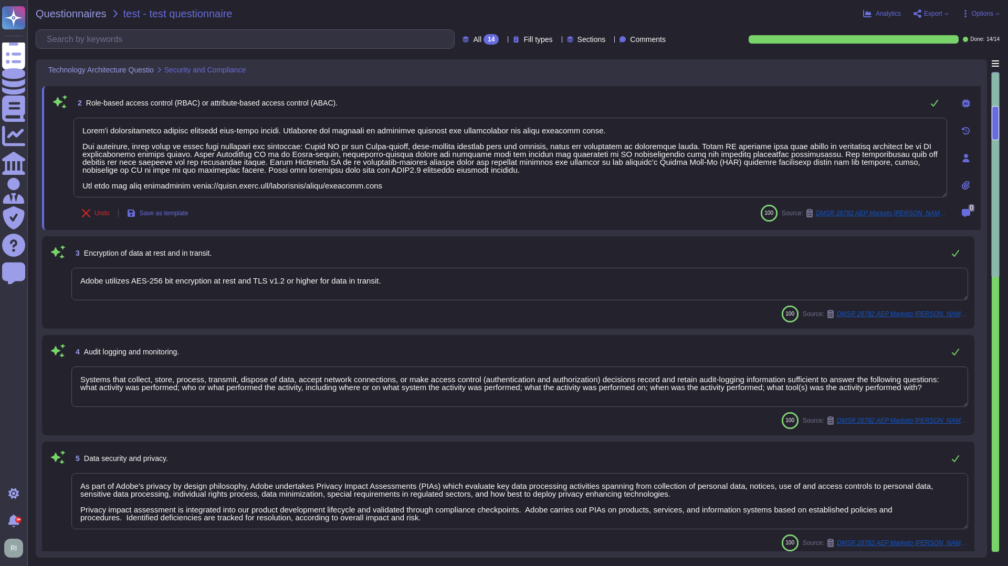
scroll to position [111, 0]
type textarea "Storage location is dependent upon implementation and is normally determined du…"
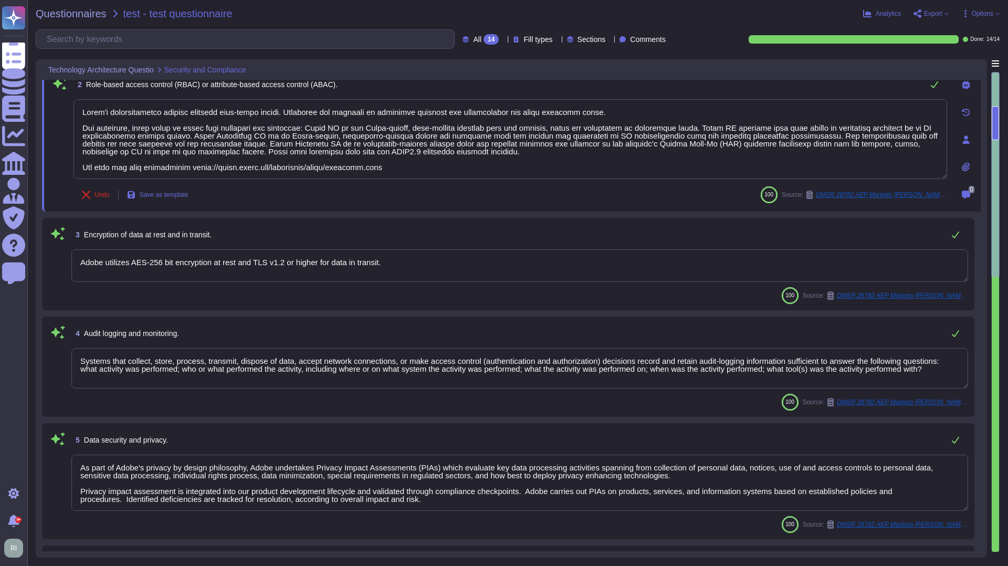
scroll to position [0, 0]
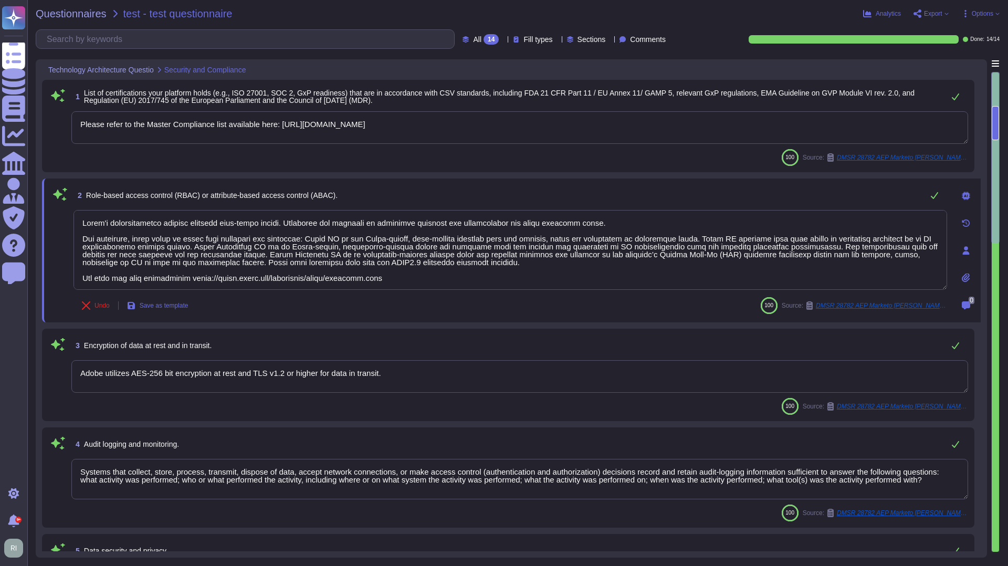
click at [939, 13] on span "Export" at bounding box center [933, 14] width 18 height 6
click at [951, 64] on p "Download" at bounding box center [969, 78] width 37 height 29
